Goal: Check status: Check status

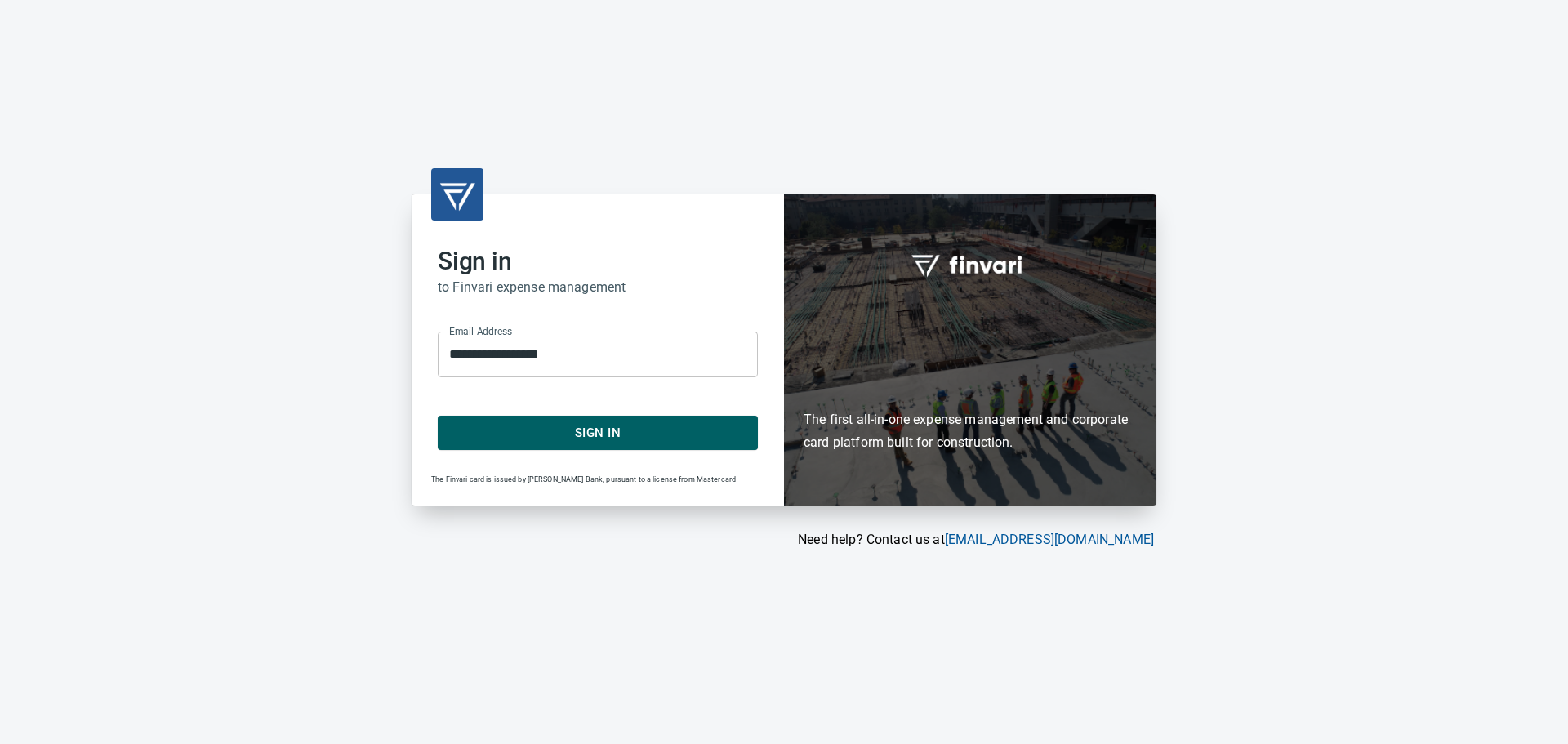
click at [527, 436] on span "Sign In" at bounding box center [598, 433] width 285 height 22
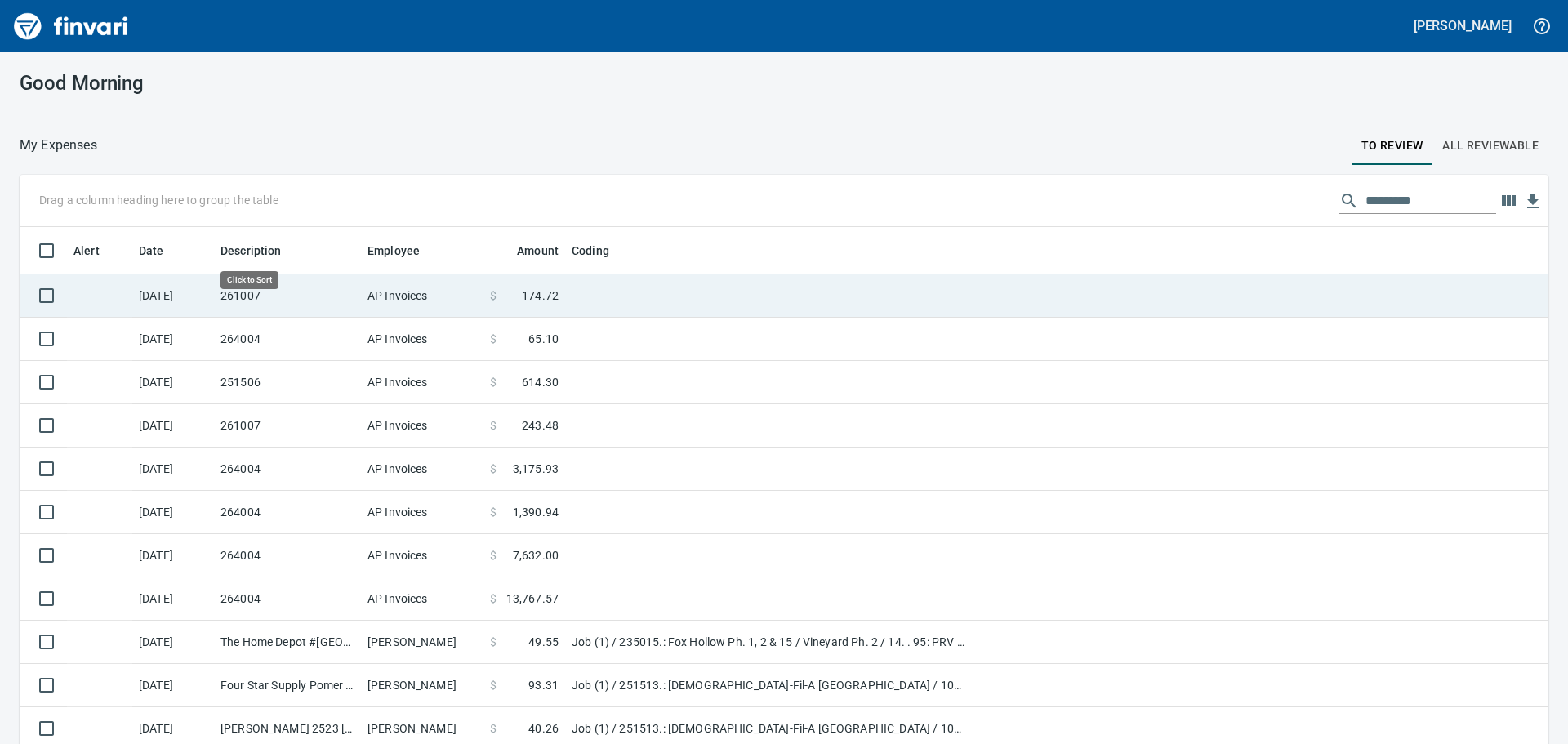
scroll to position [552, 1493]
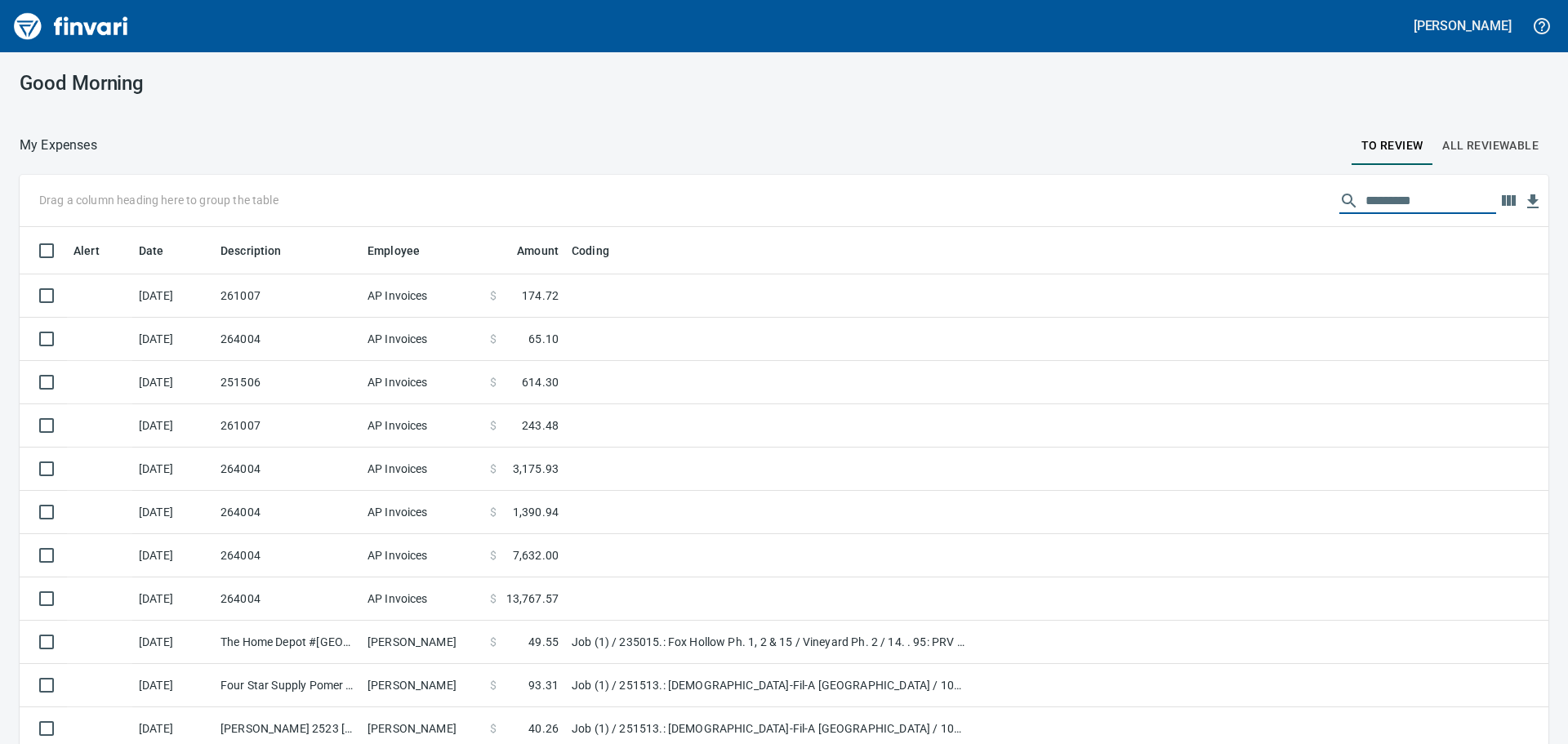
click at [1387, 202] on input "text" at bounding box center [1431, 201] width 131 height 26
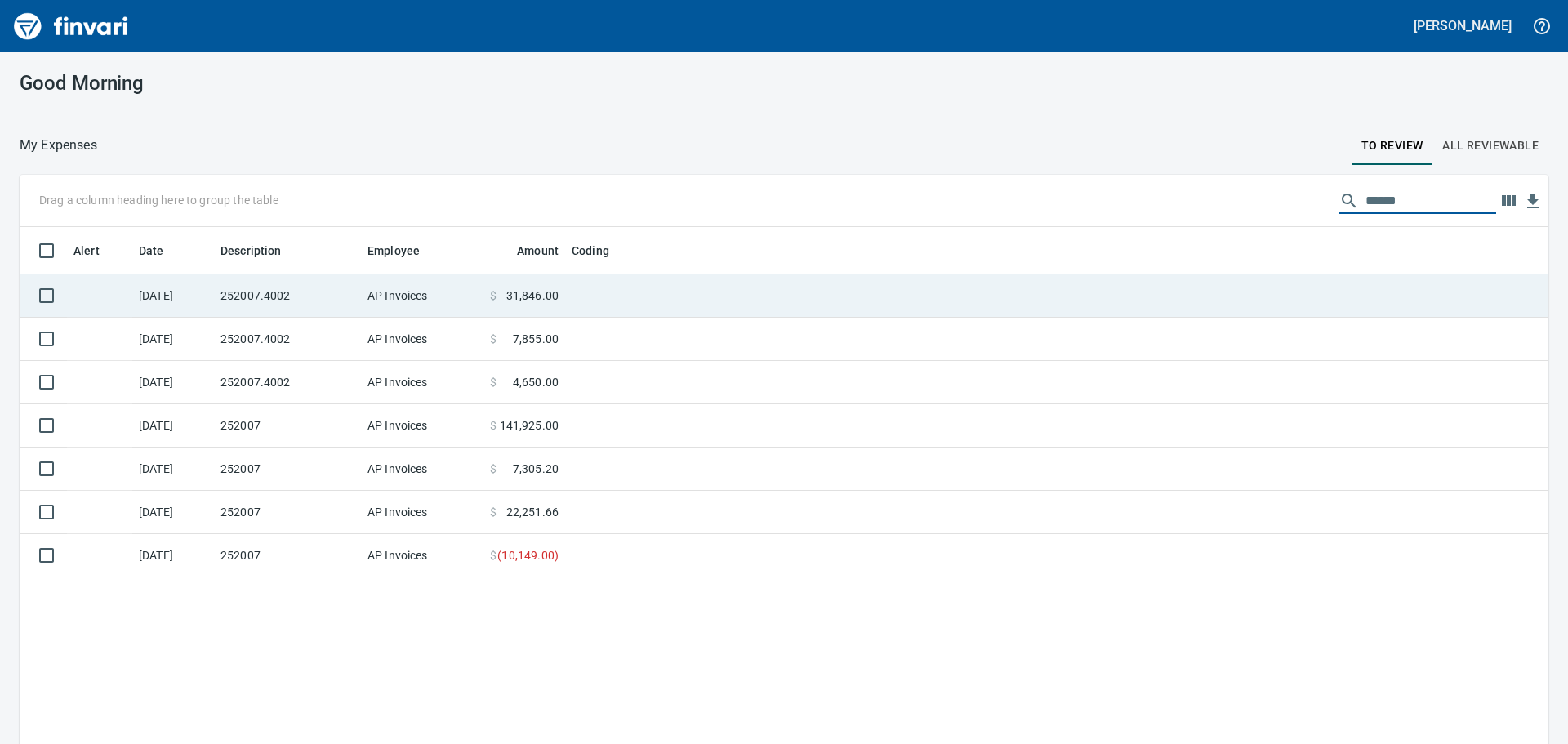
type input "******"
click at [276, 292] on td "252007.4002" at bounding box center [288, 296] width 147 height 43
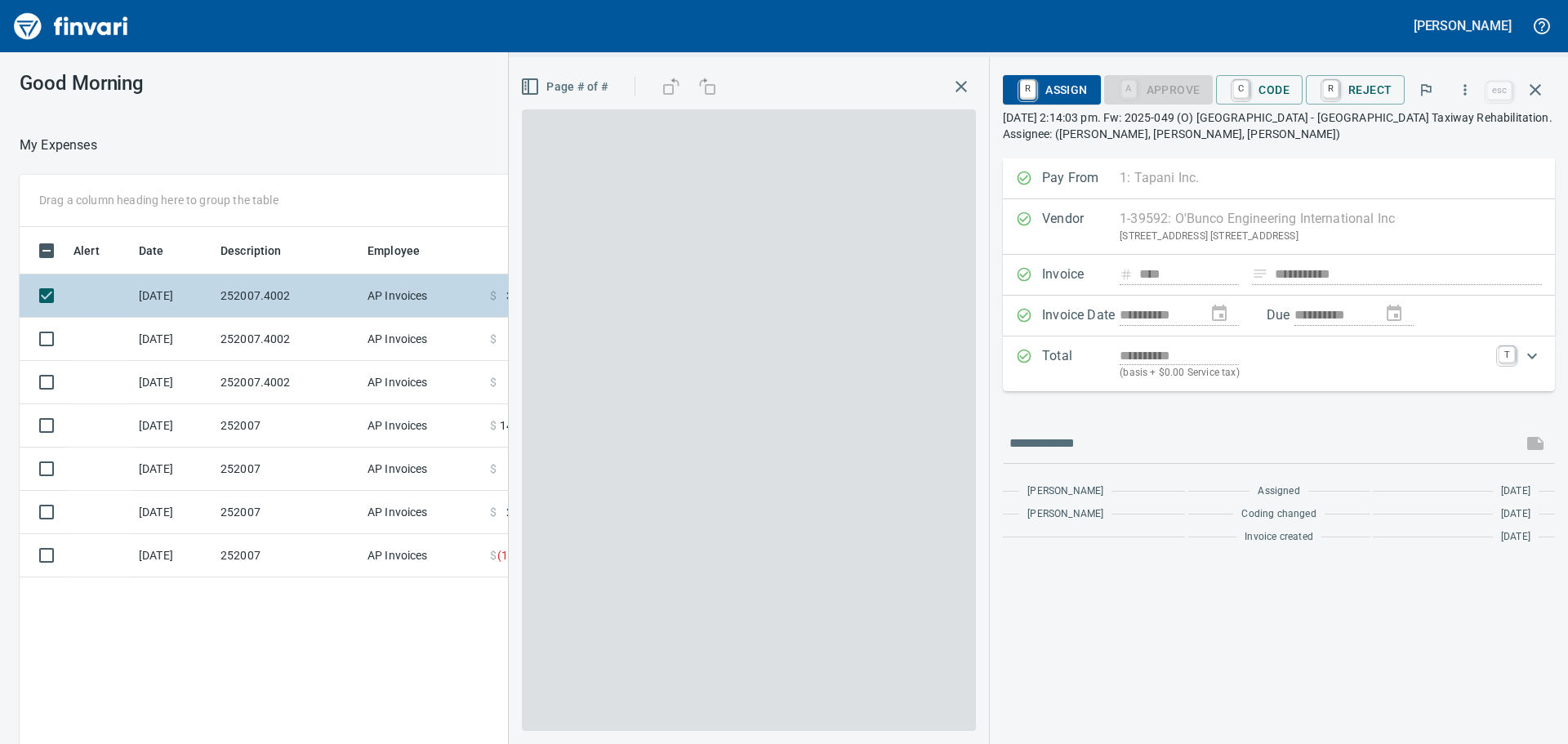
scroll to position [552, 1096]
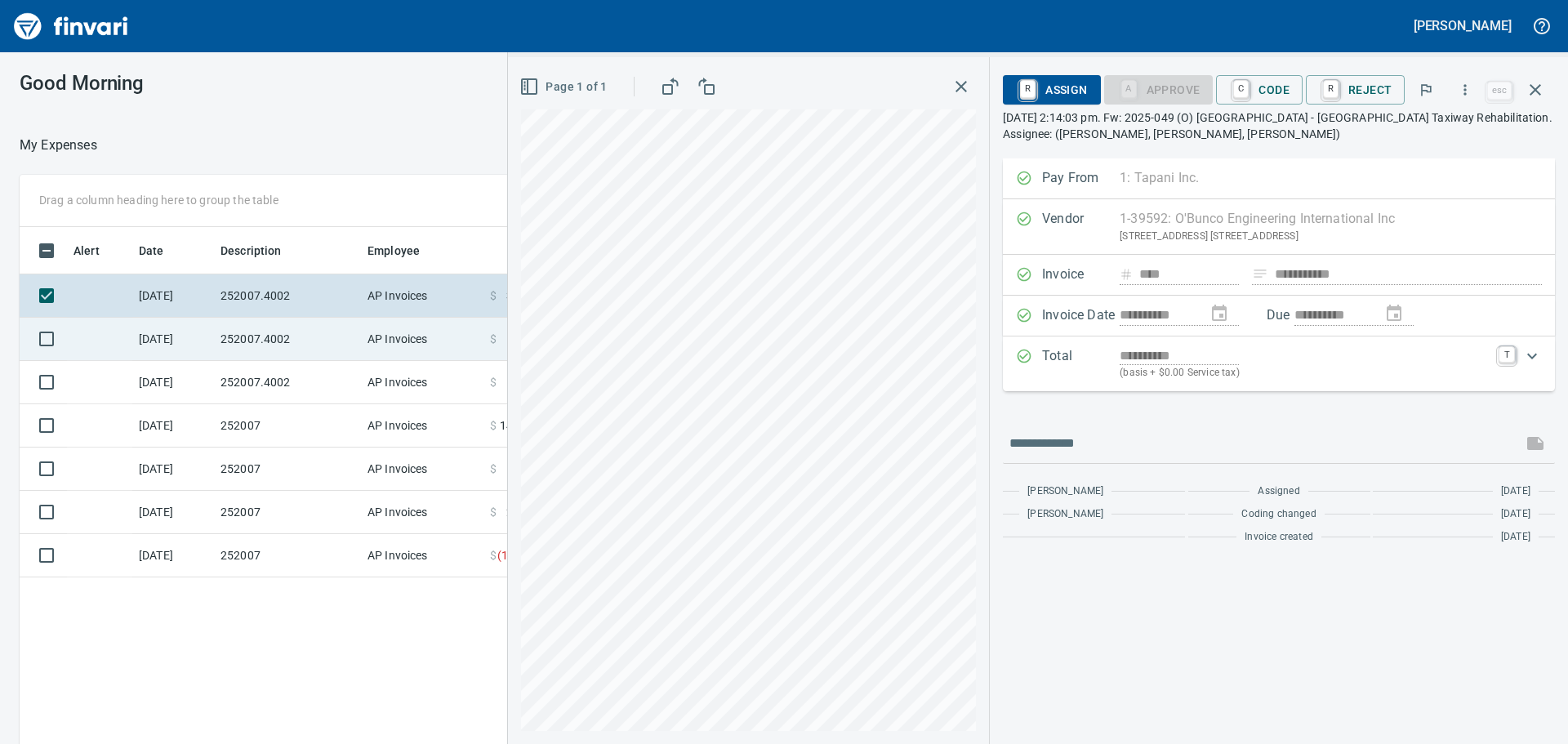
click at [266, 329] on td "252007.4002" at bounding box center [288, 339] width 147 height 43
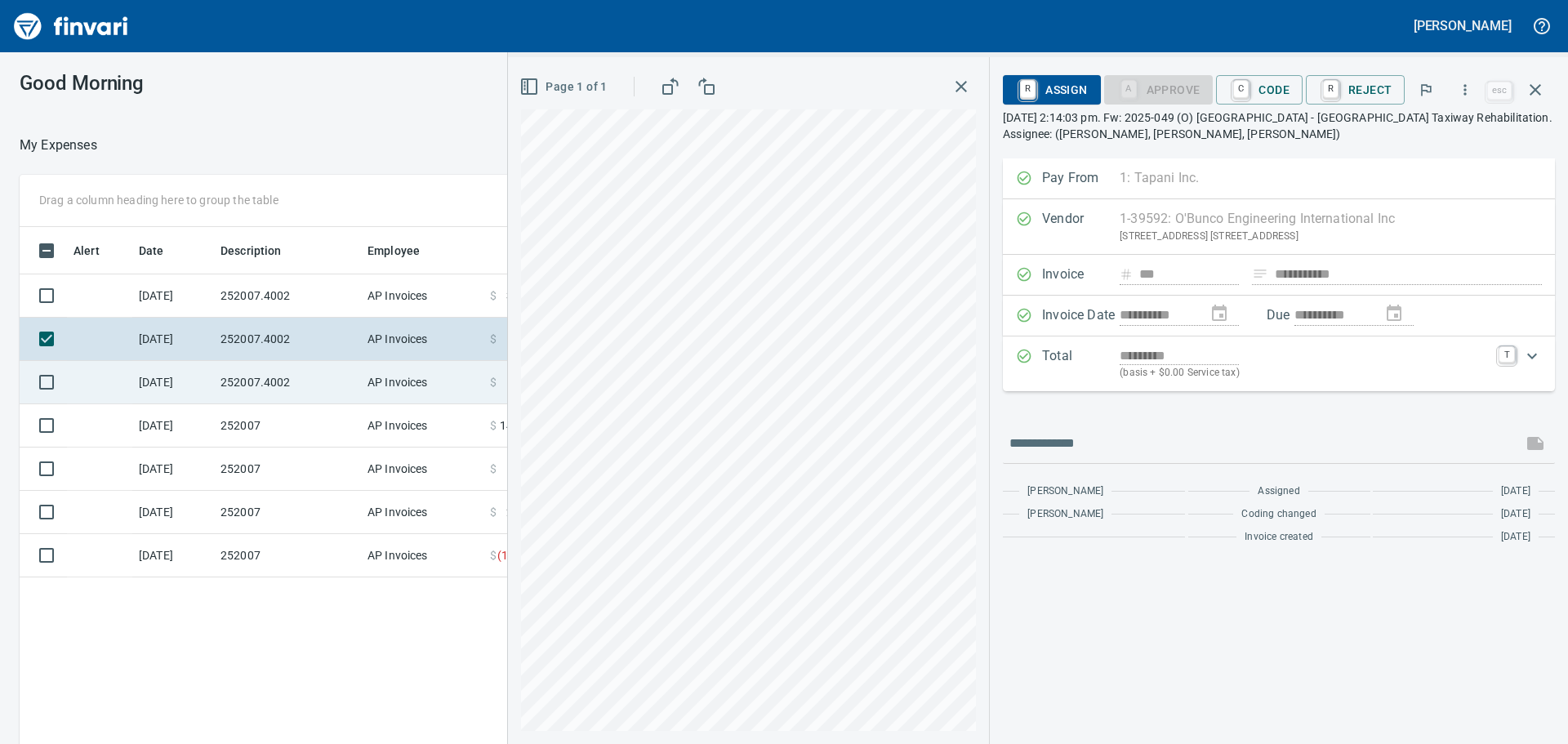
click at [289, 384] on td "252007.4002" at bounding box center [288, 382] width 147 height 43
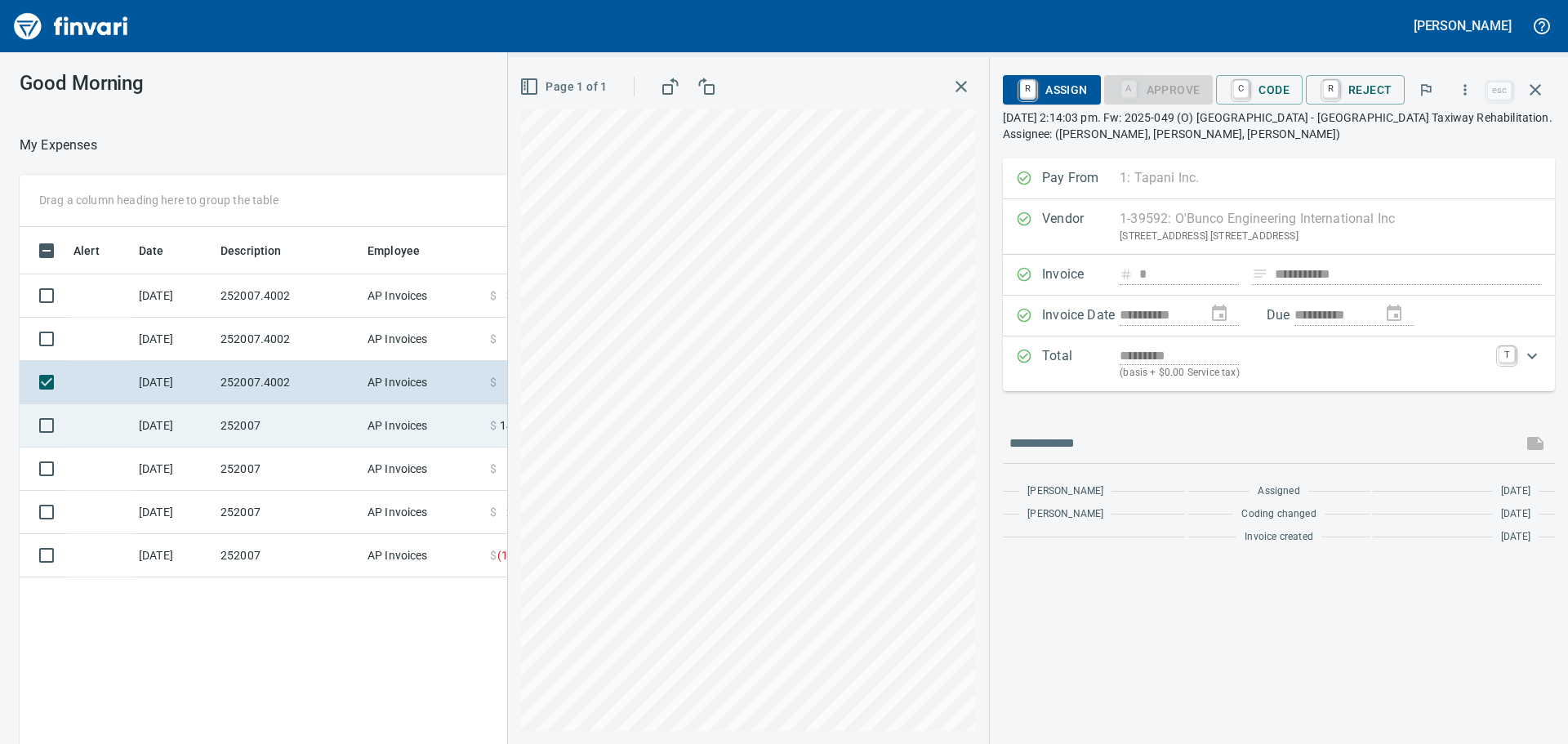
click at [289, 425] on td "252007" at bounding box center [288, 426] width 147 height 43
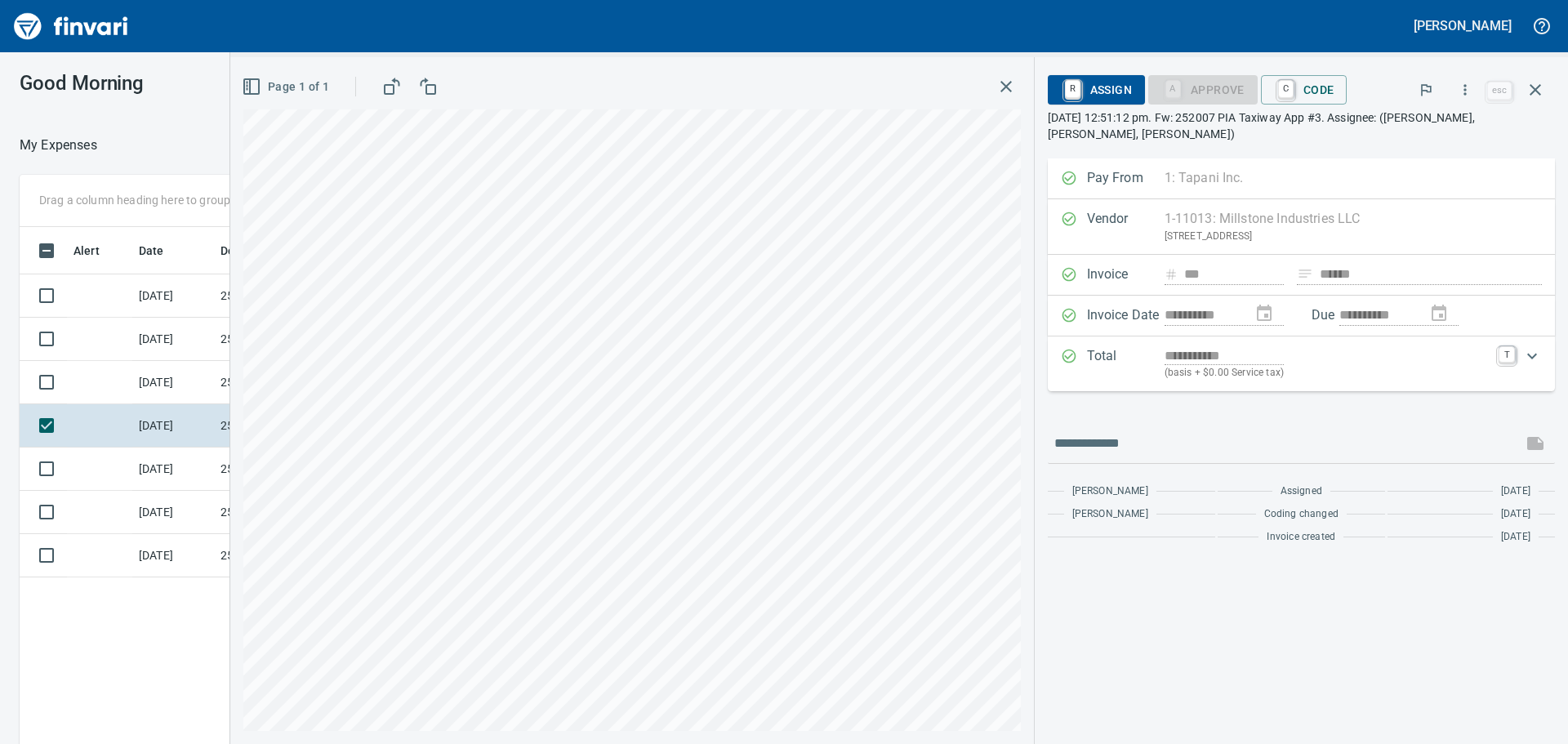
click at [196, 604] on div "Alert Date Description Employee Amount Coding 10/7/2025 252007.4002 AP Invoices…" at bounding box center [580, 509] width 1120 height 565
click at [1000, 88] on icon "button" at bounding box center [1006, 87] width 20 height 20
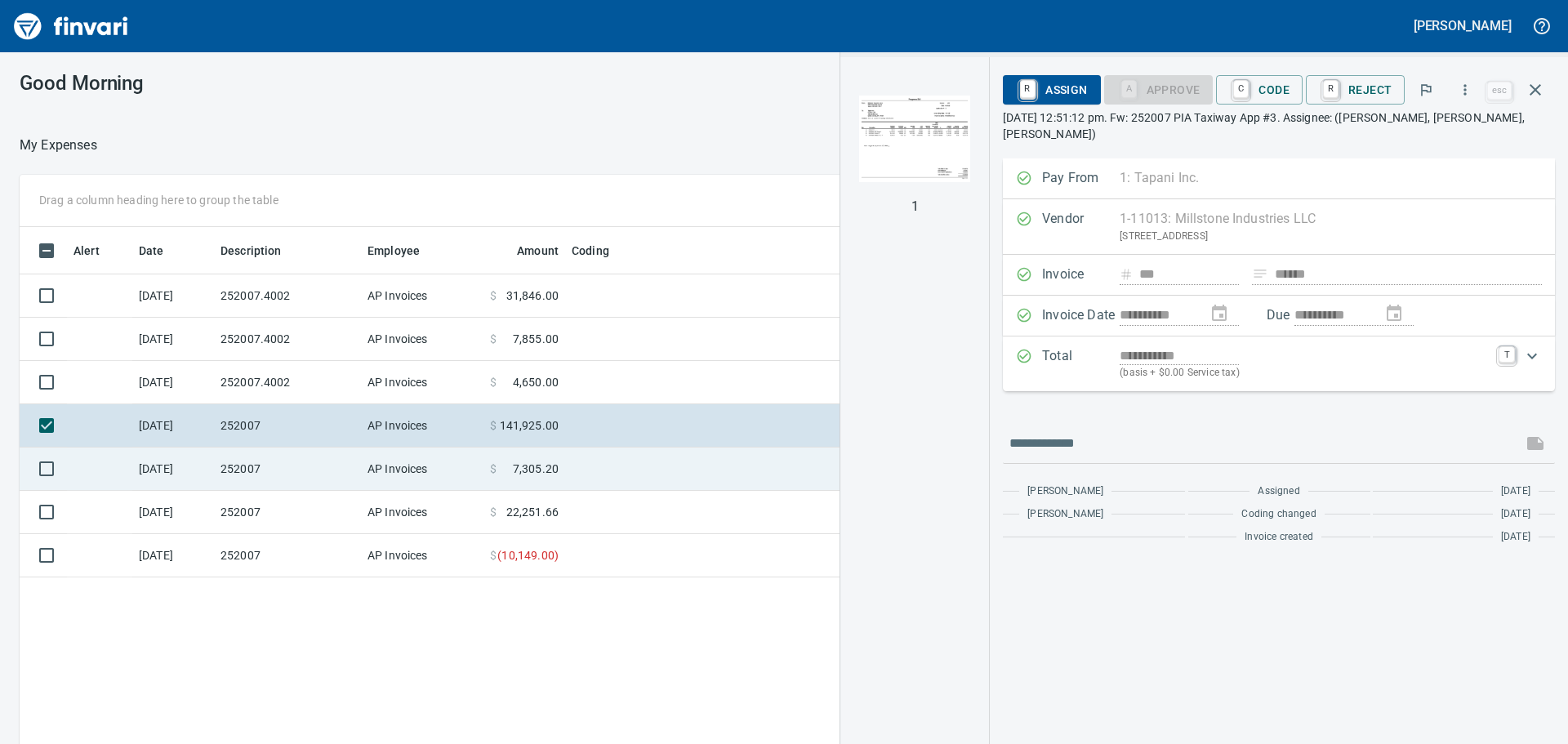
click at [310, 463] on td "252007" at bounding box center [288, 469] width 147 height 43
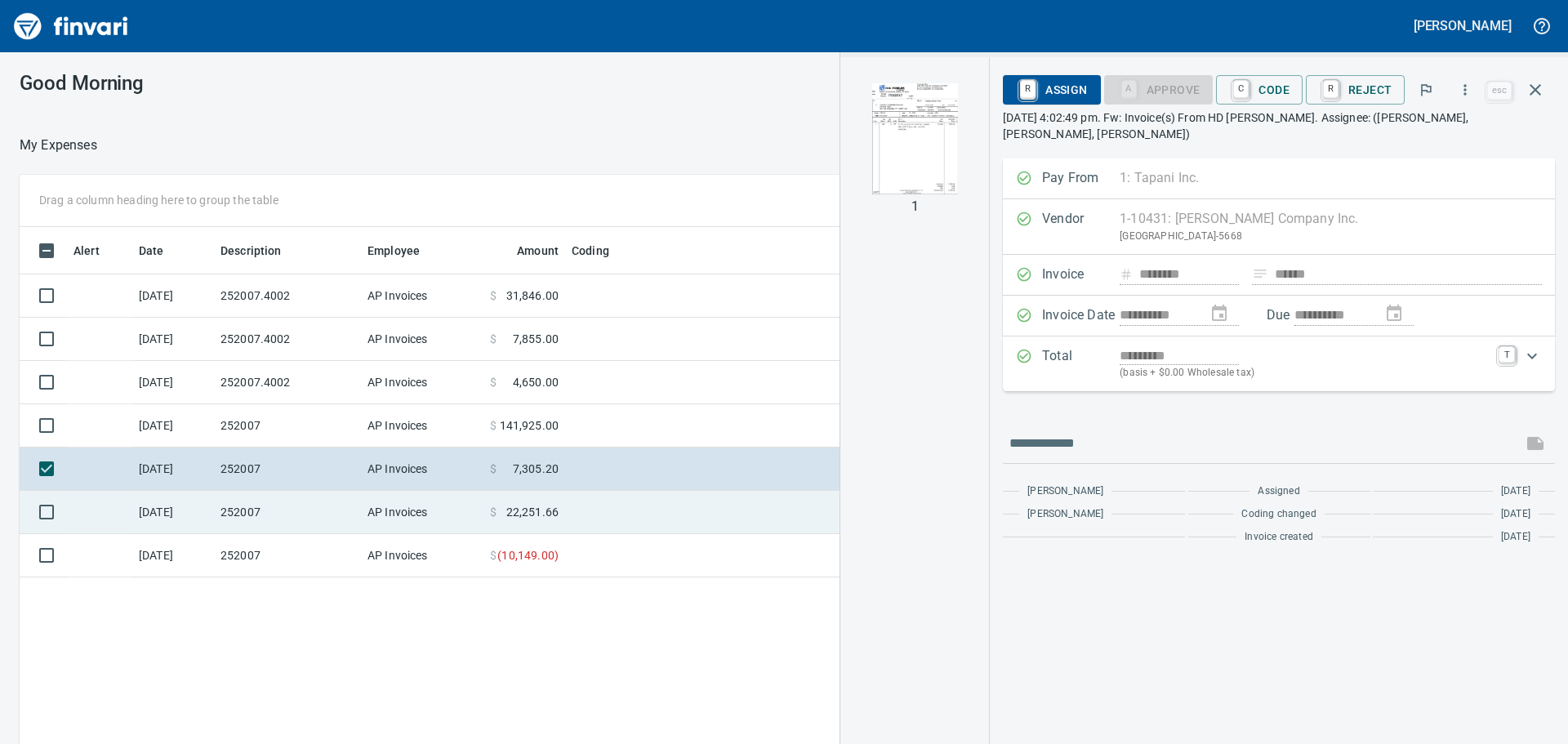
click at [285, 522] on td "252007" at bounding box center [288, 512] width 147 height 43
